Goal: Transaction & Acquisition: Purchase product/service

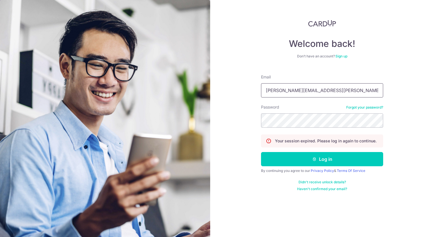
type input "charles.raj@hotmail.sg"
click at [261, 152] on button "Log in" at bounding box center [322, 159] width 122 height 14
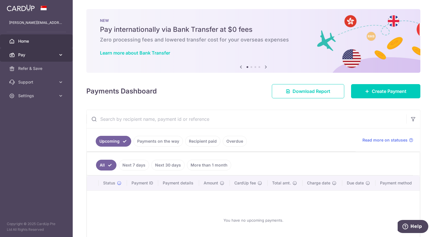
click at [52, 57] on span "Pay" at bounding box center [36, 55] width 37 height 6
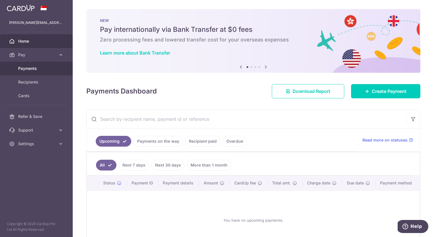
click at [43, 72] on link "Payments" at bounding box center [36, 69] width 73 height 14
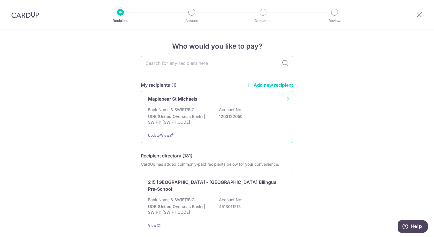
click at [238, 119] on p "1203122050" at bounding box center [251, 117] width 64 height 6
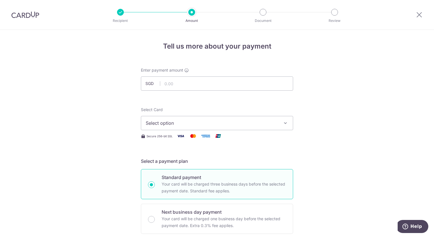
scroll to position [28, 0]
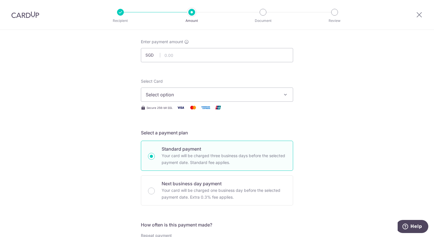
click at [200, 93] on span "Select option" at bounding box center [212, 94] width 132 height 7
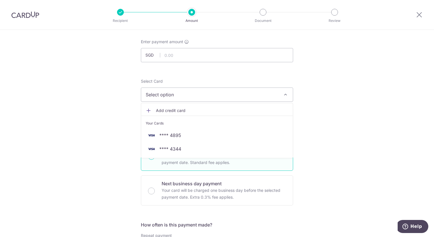
click at [191, 110] on span "Add credit card" at bounding box center [222, 111] width 132 height 6
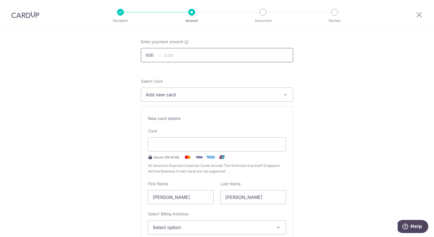
click at [173, 56] on input "text" at bounding box center [217, 55] width 152 height 14
click at [168, 97] on span "Add new card" at bounding box center [212, 94] width 132 height 7
click at [171, 108] on span "Add credit card" at bounding box center [222, 111] width 132 height 6
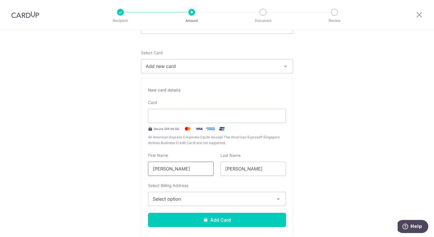
click at [180, 166] on input "Charles Navin" at bounding box center [181, 169] width 66 height 14
type input "Charles"
click at [183, 192] on button "Select option" at bounding box center [217, 199] width 138 height 14
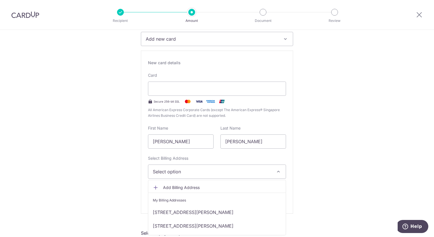
scroll to position [114, 0]
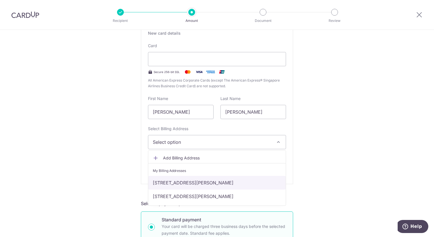
click at [184, 181] on link "15G, St. Michael's Road, Singapore, Singapore, Singapore-327975" at bounding box center [216, 183] width 137 height 14
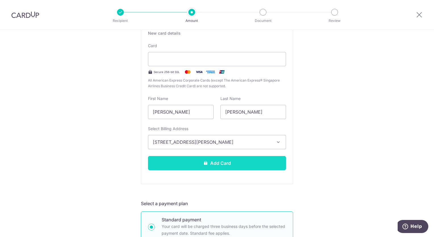
click at [239, 158] on button "Add Card" at bounding box center [217, 163] width 138 height 14
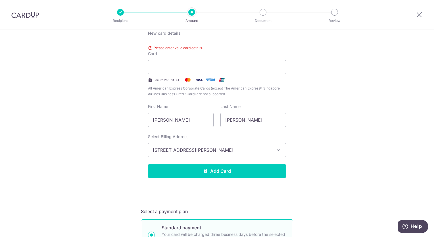
scroll to position [85, 0]
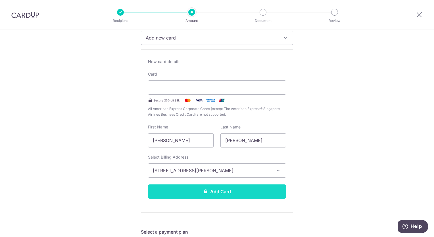
click at [245, 194] on button "Add Card" at bounding box center [217, 191] width 138 height 14
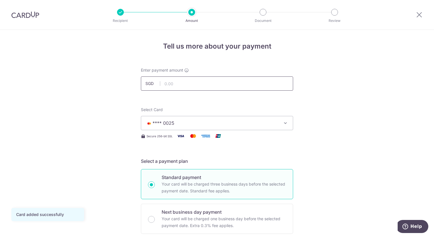
click at [202, 78] on input "text" at bounding box center [217, 83] width 152 height 14
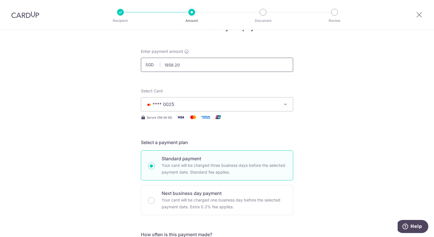
scroll to position [28, 0]
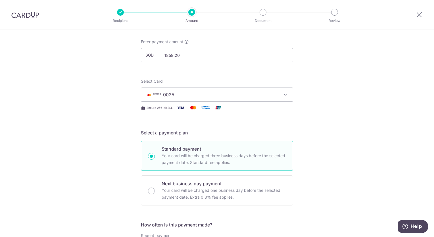
type input "1,858.20"
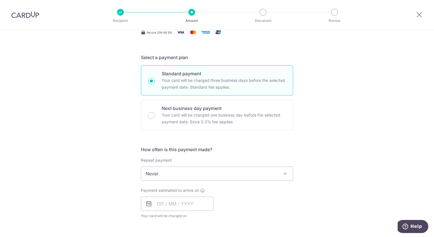
scroll to position [114, 0]
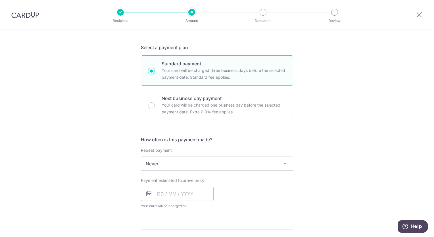
click at [229, 163] on span "Never" at bounding box center [217, 164] width 152 height 14
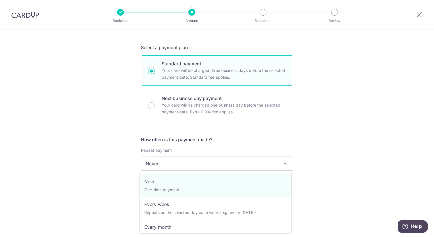
scroll to position [28, 0]
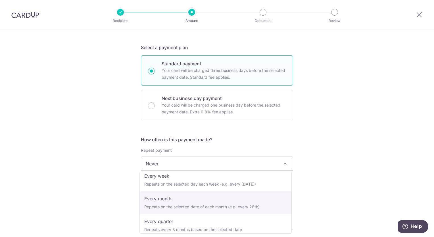
select select "3"
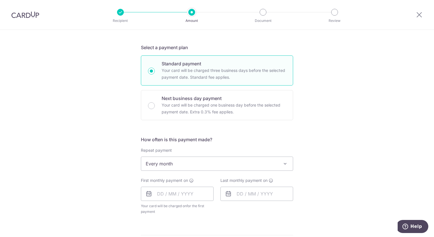
click at [372, 188] on div "Tell us more about your payment Enter payment amount SGD 1,858.20 1858.20 Card …" at bounding box center [217, 175] width 434 height 519
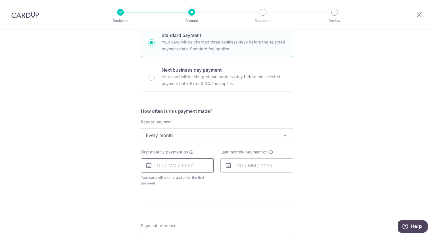
click at [175, 164] on input "text" at bounding box center [177, 165] width 73 height 14
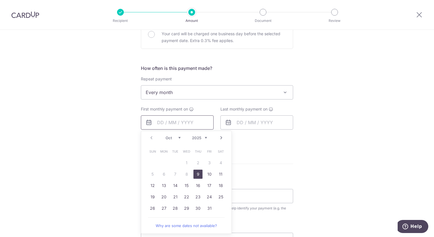
scroll to position [199, 0]
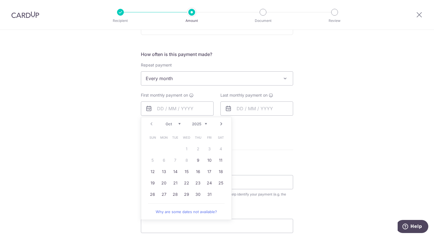
click at [220, 125] on link "Next" at bounding box center [221, 123] width 7 height 7
click at [151, 125] on link "Prev" at bounding box center [151, 123] width 7 height 7
click at [186, 195] on link "29" at bounding box center [186, 194] width 9 height 9
type input "[DATE]"
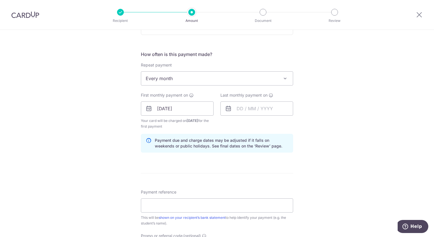
click at [333, 160] on div "Tell us more about your payment Enter payment amount SGD 1,858.20 1858.20 Card …" at bounding box center [217, 102] width 434 height 542
click at [271, 107] on input "text" at bounding box center [256, 108] width 73 height 14
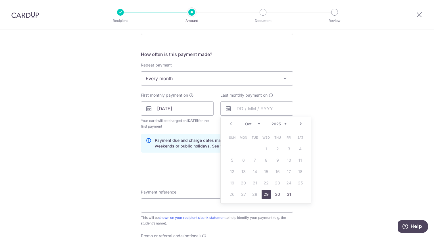
click at [286, 124] on div "Prev Next Oct Nov Dec 2025 2026 2027 2028 2029 2030 2031 2032 2033 2034 2035" at bounding box center [266, 124] width 90 height 14
click at [285, 125] on select "2025 2026 2027 2028 2029 2030 2031 2032 2033 2034 2035" at bounding box center [278, 123] width 15 height 5
click at [277, 196] on link "29" at bounding box center [277, 194] width 9 height 9
type input "29/10/2026"
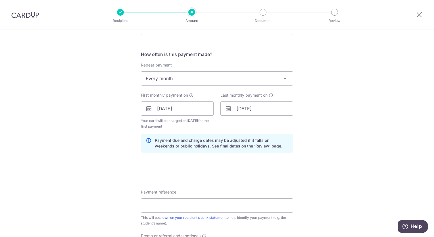
click at [335, 173] on div "Tell us more about your payment Enter payment amount SGD 1,858.20 1858.20 Card …" at bounding box center [217, 102] width 434 height 542
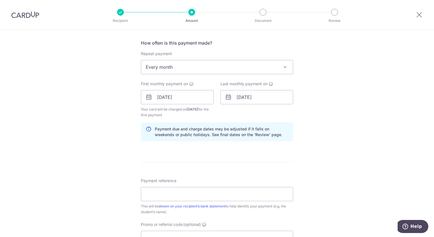
scroll to position [227, 0]
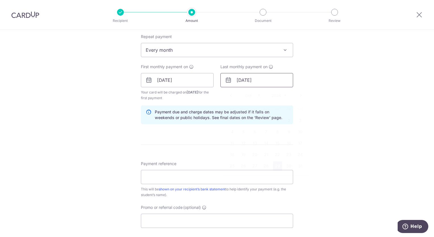
click at [284, 83] on input "29/10/2026" at bounding box center [256, 80] width 73 height 14
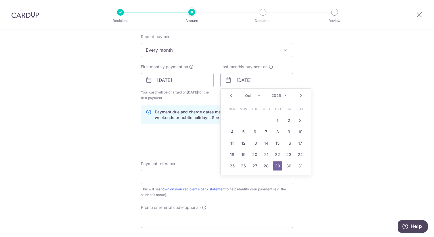
click at [327, 105] on div "Tell us more about your payment Enter payment amount SGD 1,858.20 1858.20 Card …" at bounding box center [217, 74] width 434 height 542
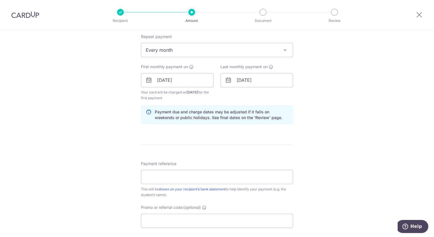
click at [302, 131] on div "Tell us more about your payment Enter payment amount SGD 1,858.20 1858.20 Card …" at bounding box center [217, 74] width 434 height 542
click at [227, 174] on input "Payment reference" at bounding box center [217, 177] width 152 height 14
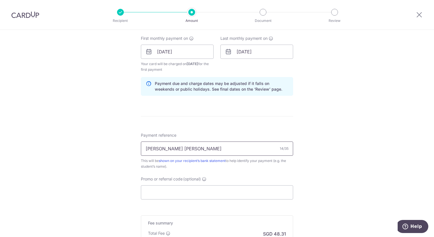
scroll to position [284, 0]
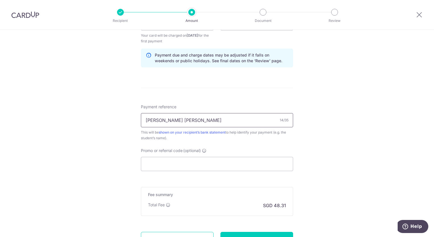
type input "Maegan Lea Raj"
click at [326, 152] on div "Tell us more about your payment Enter payment amount SGD 1,858.20 1858.20 Card …" at bounding box center [217, 17] width 434 height 542
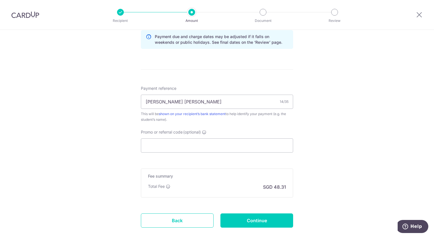
scroll to position [312, 0]
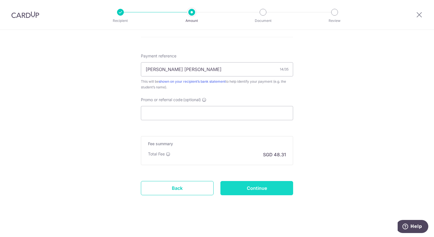
click at [246, 190] on input "Continue" at bounding box center [256, 188] width 73 height 14
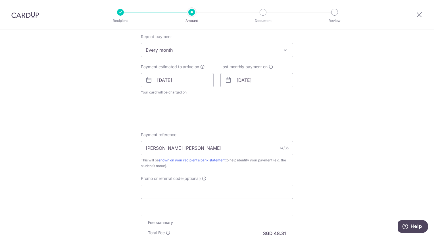
scroll to position [306, 0]
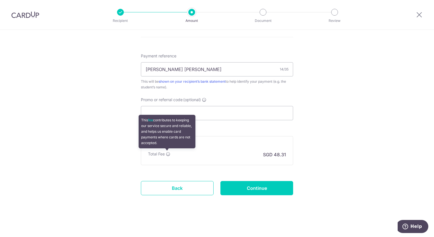
click at [166, 153] on icon at bounding box center [168, 154] width 5 height 5
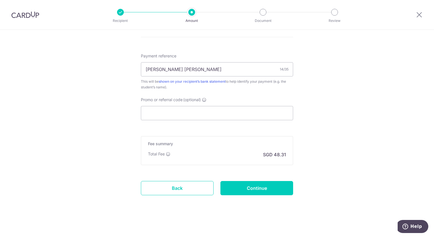
click at [263, 186] on input "Continue" at bounding box center [256, 188] width 73 height 14
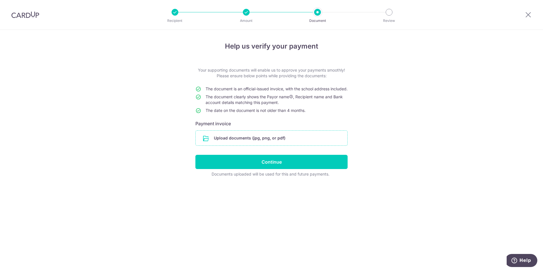
click at [254, 145] on input "file" at bounding box center [272, 138] width 152 height 15
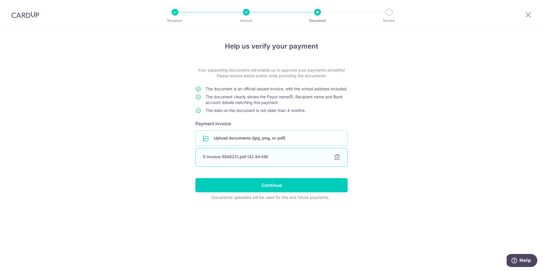
click at [266, 160] on div "1) Invoice-5549221.pdf (42.94 KB)" at bounding box center [264, 157] width 124 height 6
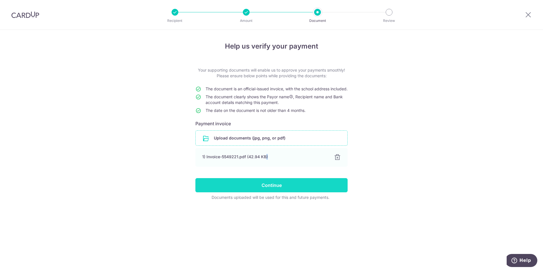
click at [289, 190] on input "Continue" at bounding box center [271, 185] width 152 height 14
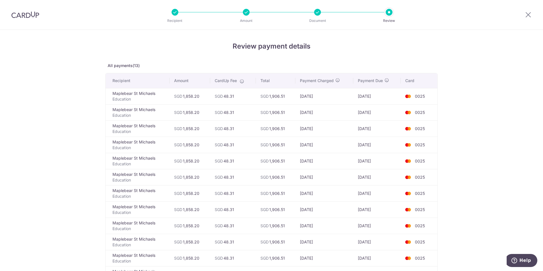
scroll to position [123, 0]
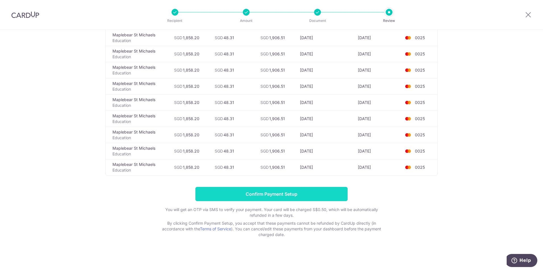
click at [275, 190] on input "Confirm Payment Setup" at bounding box center [271, 194] width 152 height 14
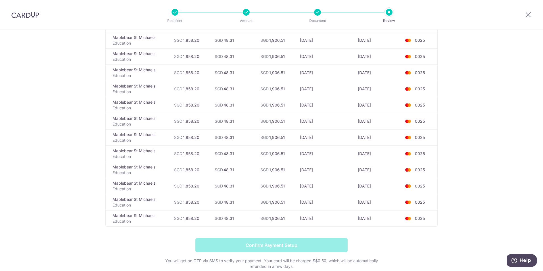
scroll to position [10, 0]
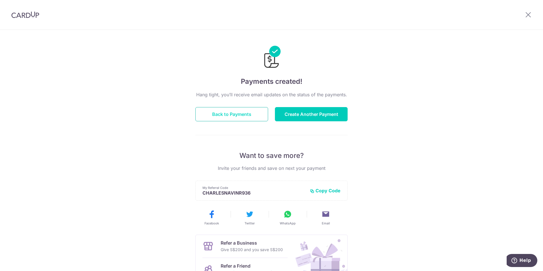
click at [248, 118] on button "Back to Payments" at bounding box center [231, 114] width 73 height 14
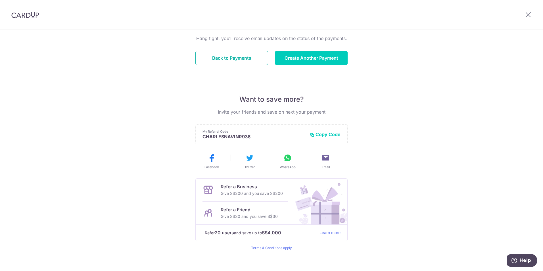
scroll to position [57, 0]
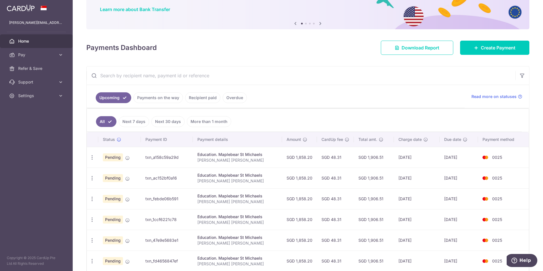
scroll to position [57, 0]
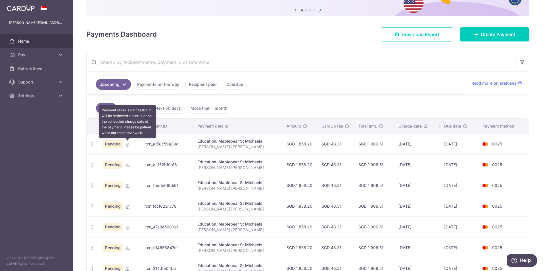
click at [125, 144] on icon at bounding box center [127, 144] width 5 height 5
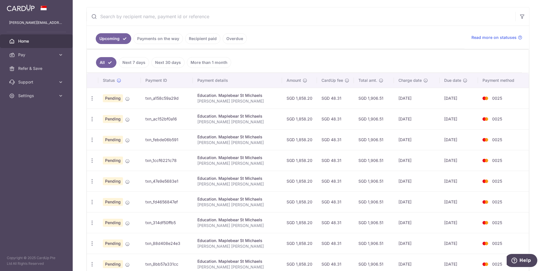
scroll to position [168, 0]
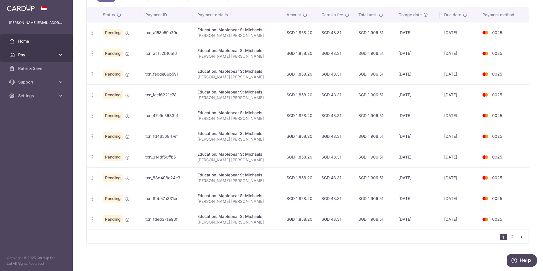
click at [53, 57] on span "Pay" at bounding box center [36, 55] width 37 height 6
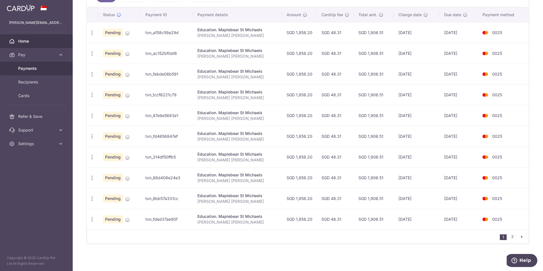
click at [41, 70] on span "Payments" at bounding box center [36, 69] width 37 height 6
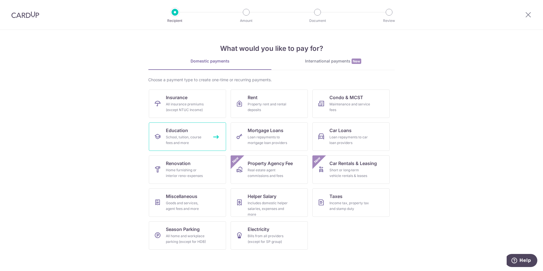
click at [196, 137] on div "School, tuition, course fees and more" at bounding box center [186, 139] width 41 height 11
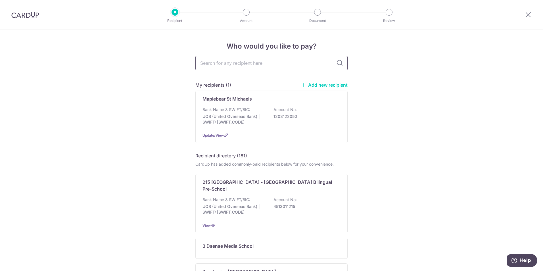
click at [265, 66] on input "text" at bounding box center [271, 63] width 152 height 14
type input "my first"
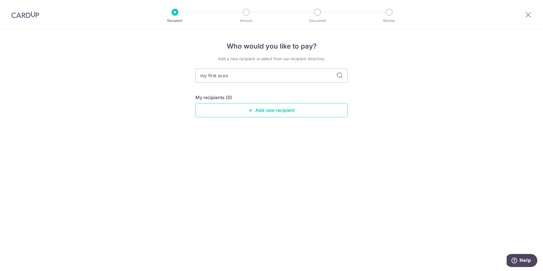
type input "my first scool"
click at [218, 76] on input "my first scool" at bounding box center [271, 75] width 152 height 14
type input "english"
click at [337, 76] on icon at bounding box center [339, 75] width 7 height 7
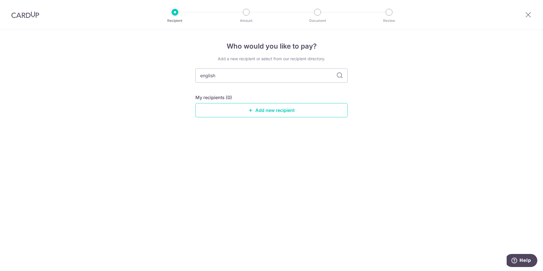
click at [339, 76] on icon at bounding box center [339, 75] width 7 height 7
click at [420, 122] on div "Who would you like to pay? Add a new recipient or select from our recipient dir…" at bounding box center [271, 150] width 543 height 241
click at [421, 158] on div "Who would you like to pay? Add a new recipient or select from our recipient dir…" at bounding box center [271, 150] width 543 height 241
